Goal: Transaction & Acquisition: Purchase product/service

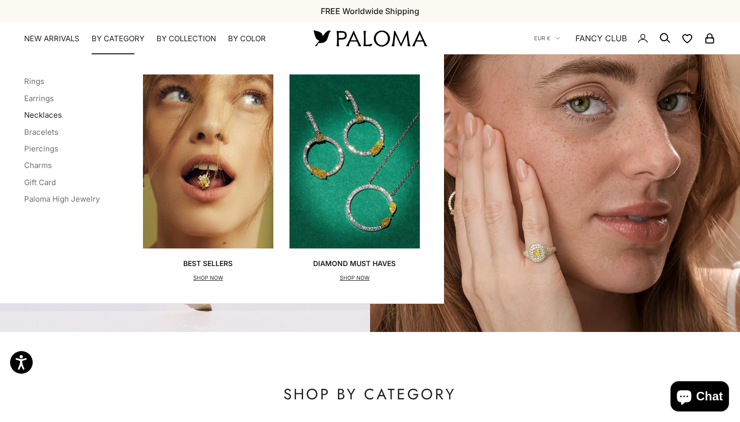
click at [35, 114] on link "Necklaces" at bounding box center [43, 115] width 38 height 10
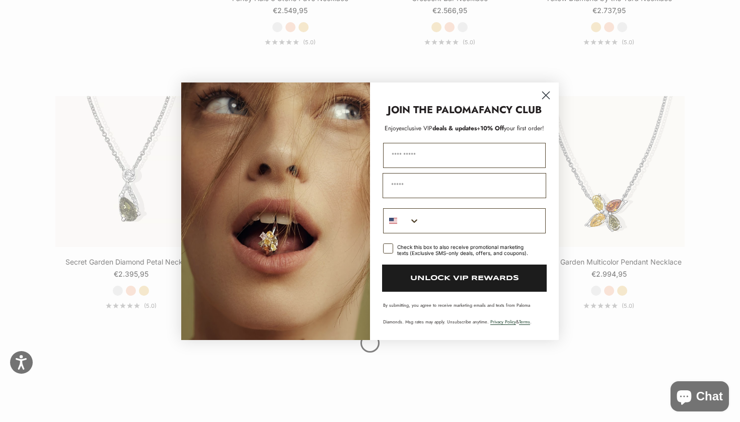
scroll to position [1032, 0]
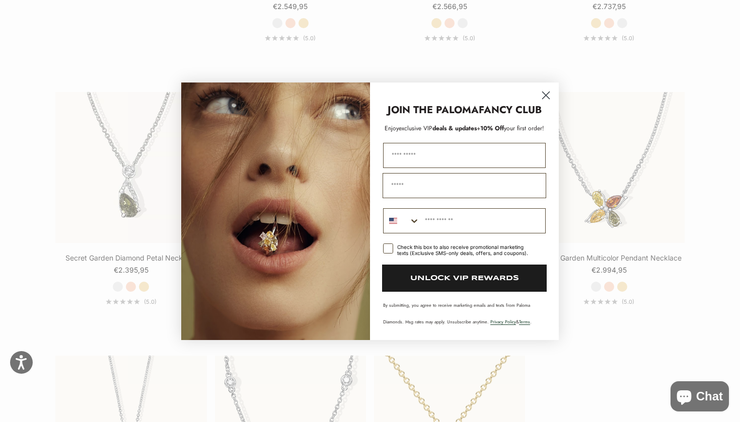
click at [540, 94] on circle "Close dialog" at bounding box center [546, 95] width 17 height 17
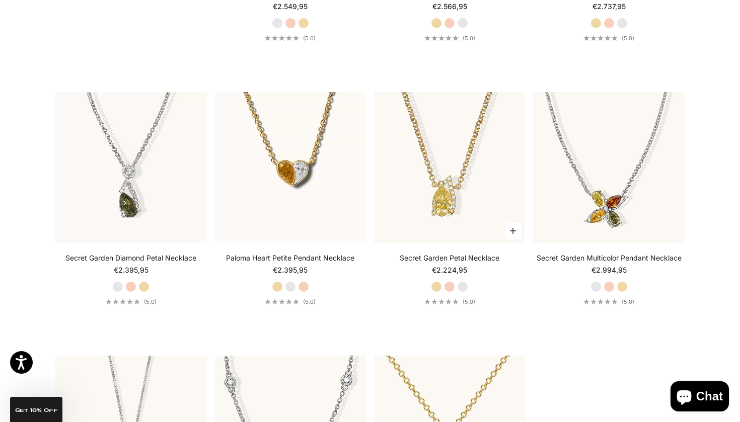
click at [462, 284] on label "White Gold" at bounding box center [462, 286] width 11 height 11
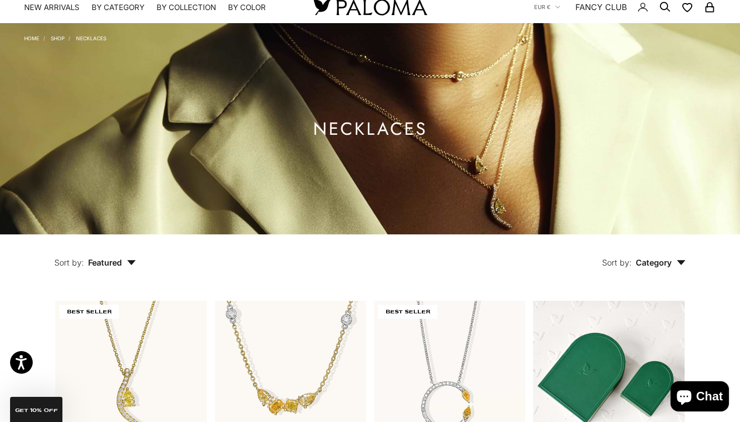
scroll to position [32, 0]
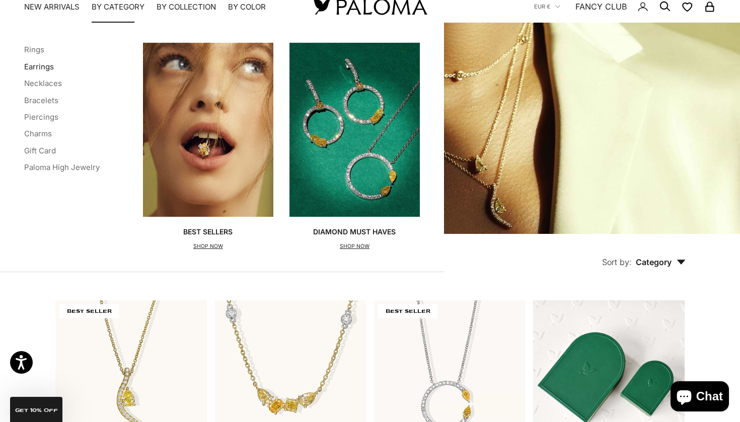
click at [36, 63] on link "Earrings" at bounding box center [39, 67] width 30 height 10
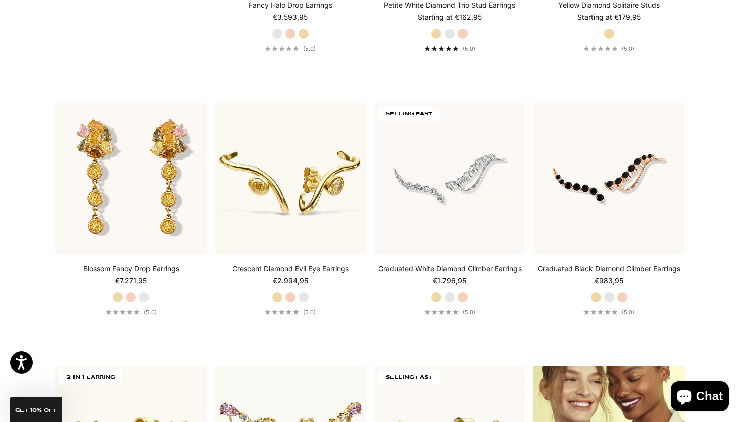
scroll to position [1115, 0]
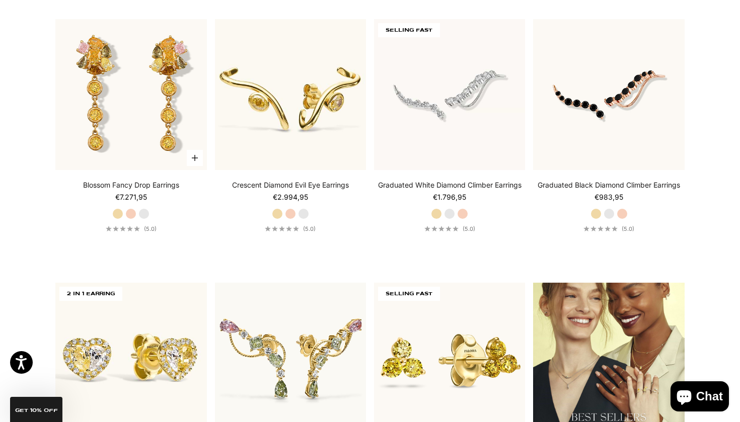
click at [143, 215] on label "White Gold" at bounding box center [143, 213] width 11 height 11
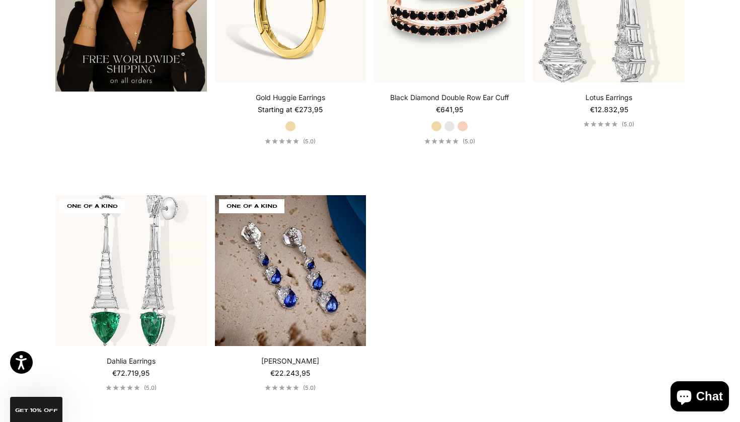
scroll to position [1997, 0]
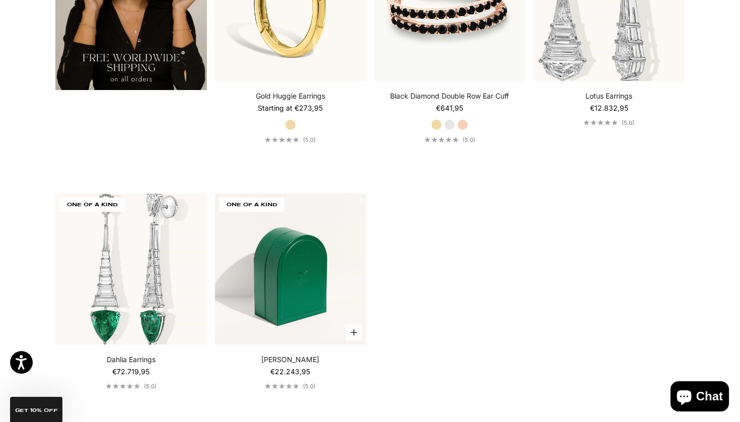
click at [346, 259] on img at bounding box center [290, 269] width 151 height 151
